Goal: Task Accomplishment & Management: Use online tool/utility

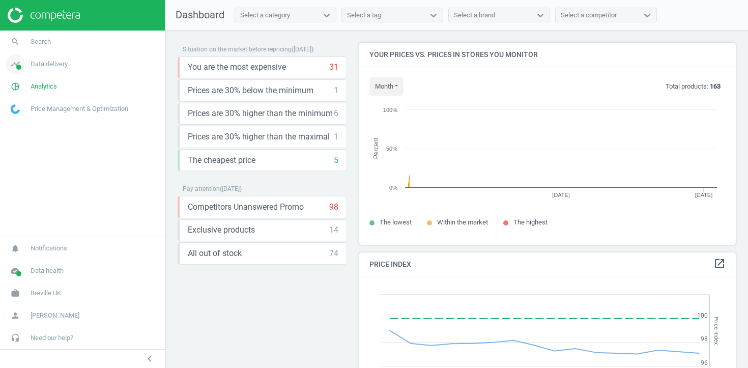
scroll to position [235, 377]
click at [39, 66] on span "Data delivery" at bounding box center [49, 64] width 37 height 9
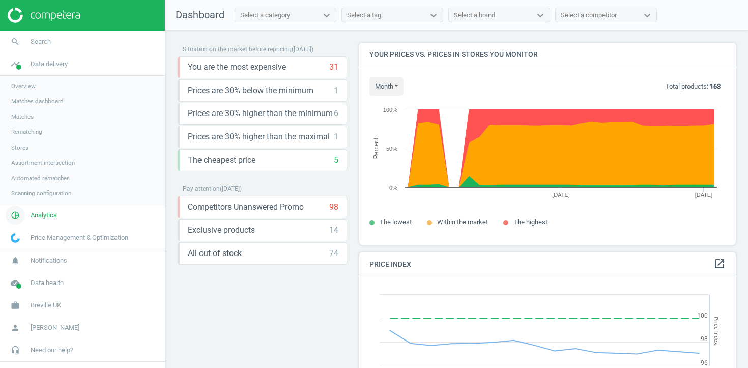
click at [46, 218] on span "Analytics" at bounding box center [44, 215] width 26 height 9
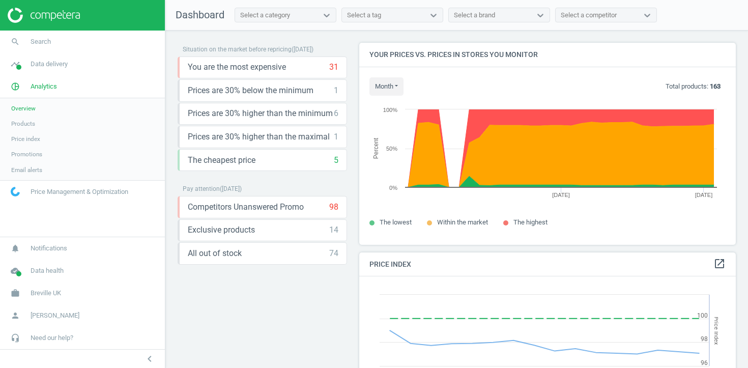
click at [36, 152] on span "Promotions" at bounding box center [26, 154] width 31 height 8
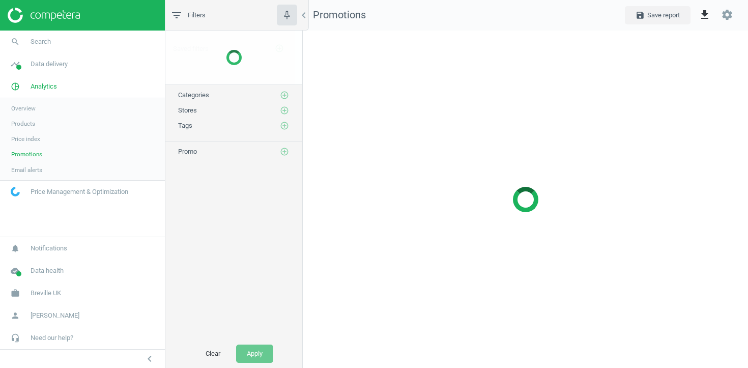
scroll to position [338, 446]
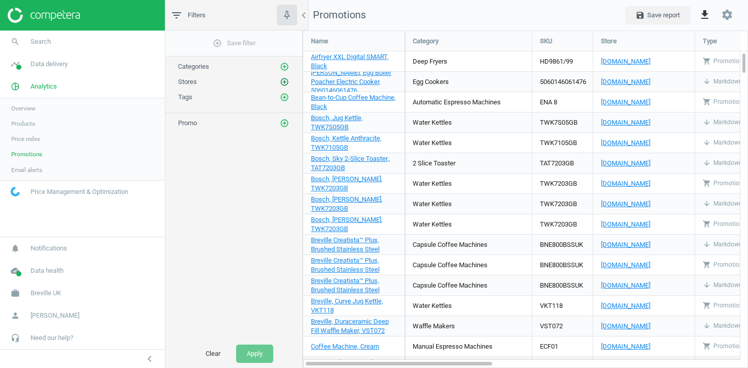
click at [283, 82] on icon "add_circle_outline" at bounding box center [284, 81] width 9 height 9
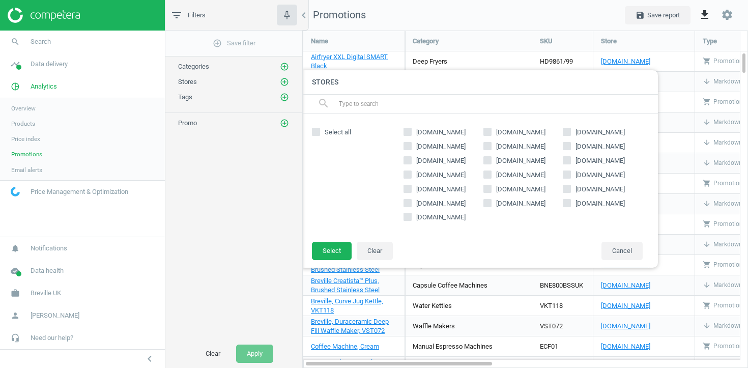
click at [583, 130] on span "[DOMAIN_NAME]" at bounding box center [600, 132] width 53 height 9
click at [571, 130] on input "[DOMAIN_NAME]" at bounding box center [567, 131] width 7 height 7
checkbox input "true"
click at [352, 249] on button "Select" at bounding box center [332, 251] width 40 height 18
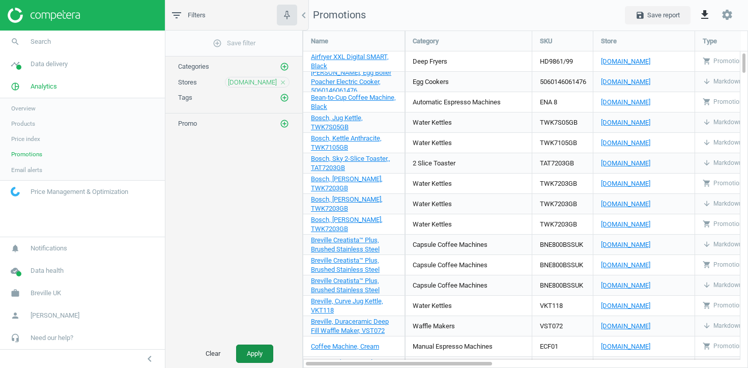
click at [257, 349] on button "Apply" at bounding box center [254, 354] width 37 height 18
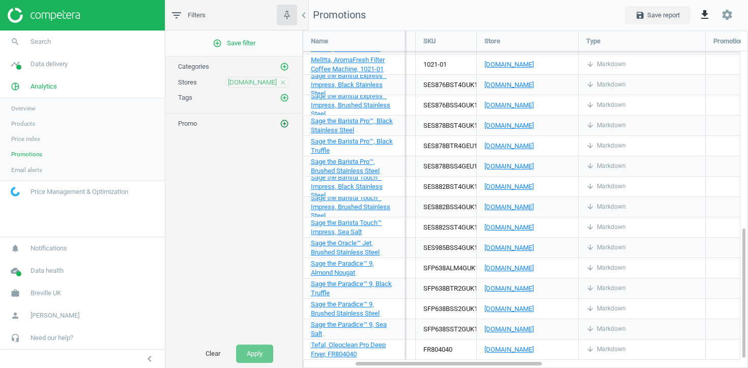
click at [286, 123] on icon "add_circle_outline" at bounding box center [284, 123] width 9 height 9
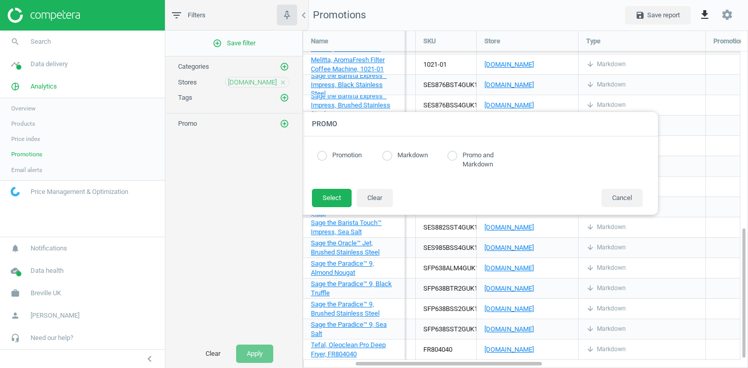
click at [458, 158] on label "Promo and Markdown" at bounding box center [485, 160] width 55 height 18
click at [454, 154] on input "radio" at bounding box center [452, 156] width 10 height 10
radio input "true"
click at [323, 192] on button "Select" at bounding box center [332, 198] width 40 height 18
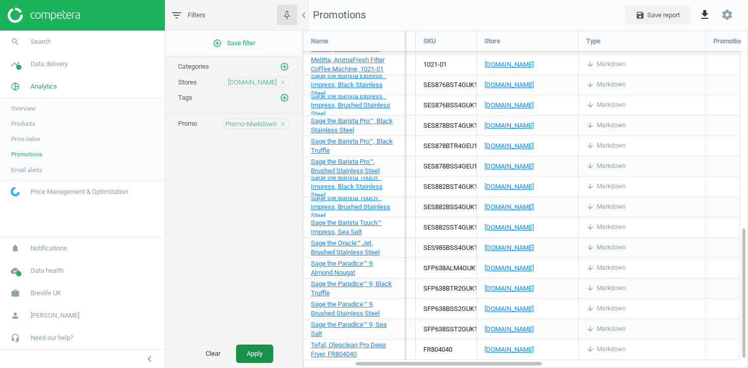
click at [250, 354] on button "Apply" at bounding box center [254, 354] width 37 height 18
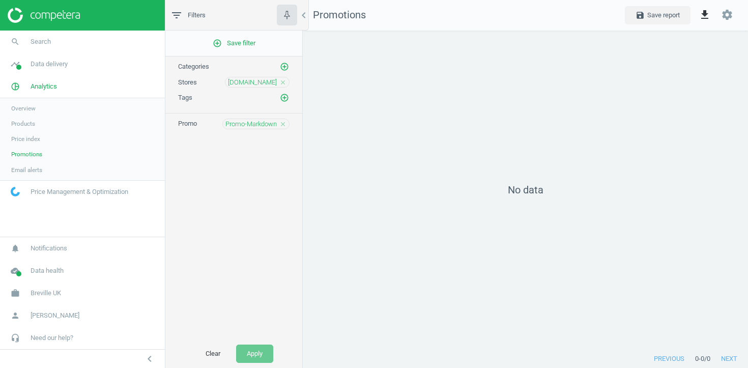
scroll to position [320, 446]
click at [284, 122] on icon "close" at bounding box center [282, 124] width 7 height 7
click at [283, 126] on icon "add_circle_outline" at bounding box center [284, 123] width 9 height 9
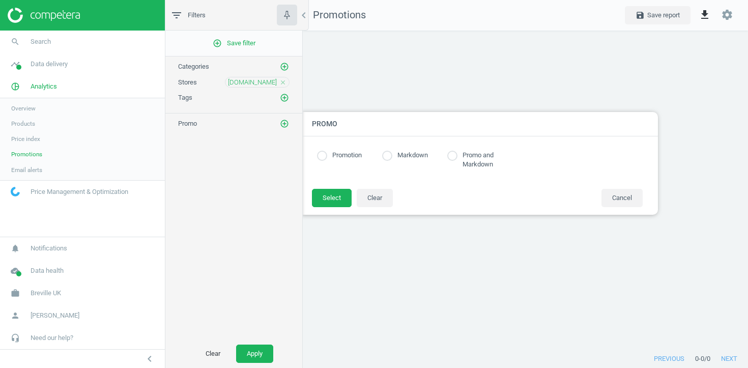
click at [347, 152] on label "Promotion" at bounding box center [344, 156] width 35 height 10
click at [339, 199] on button "Select" at bounding box center [332, 198] width 40 height 18
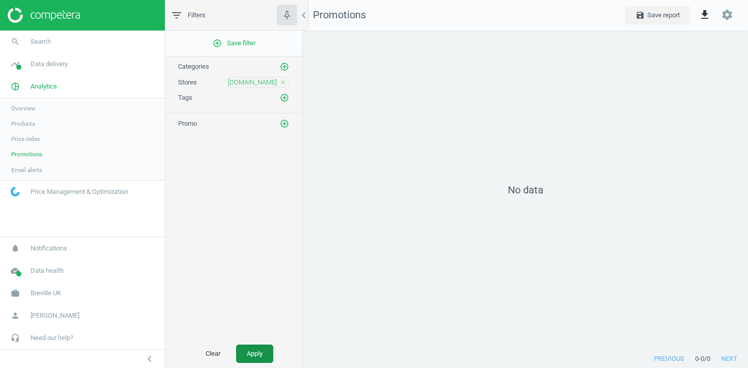
click at [254, 358] on button "Apply" at bounding box center [254, 354] width 37 height 18
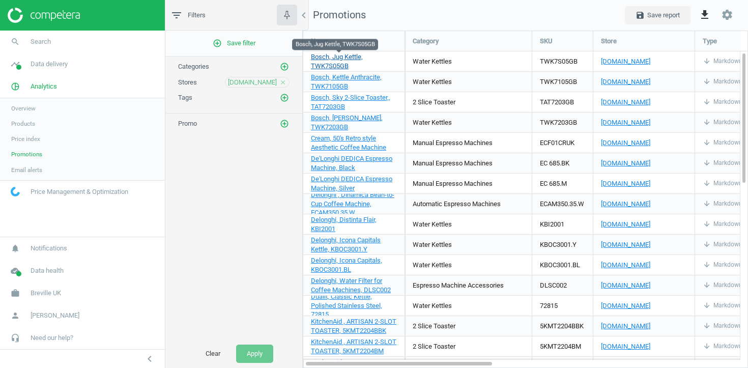
click at [332, 59] on span "Bosch, Jug Kettle, TWK7S05GB" at bounding box center [337, 61] width 52 height 17
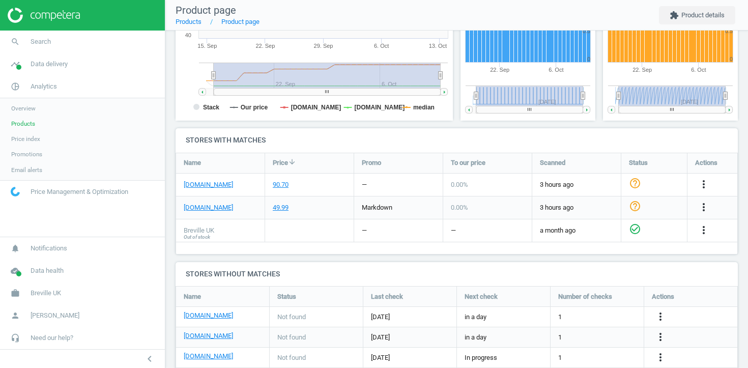
scroll to position [249, 0]
